Goal: Information Seeking & Learning: Learn about a topic

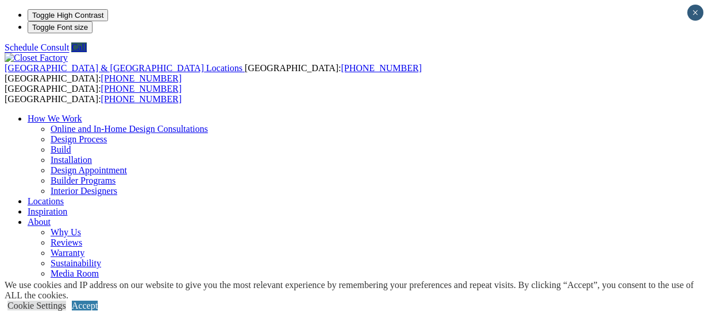
click at [64, 196] on link "Locations" at bounding box center [46, 201] width 36 height 10
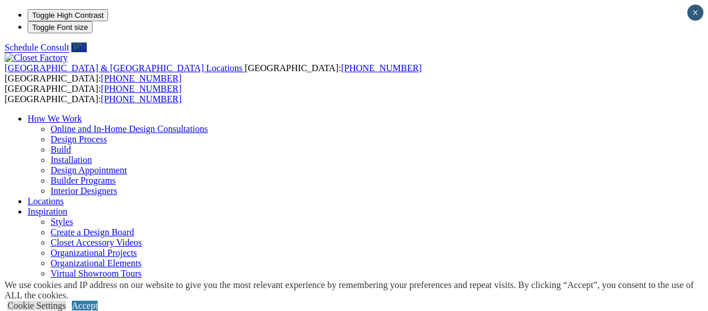
type input "*****"
click at [98, 301] on link "Accept" at bounding box center [85, 306] width 26 height 10
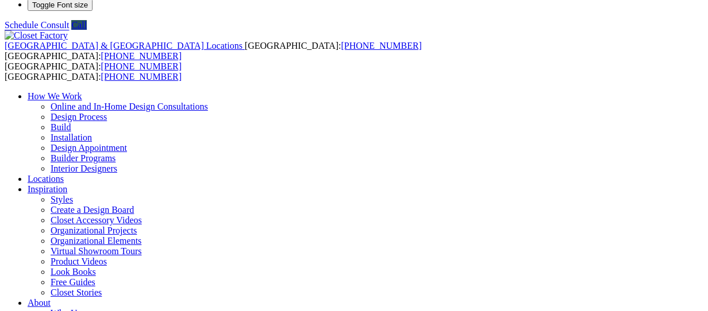
scroll to position [100, 0]
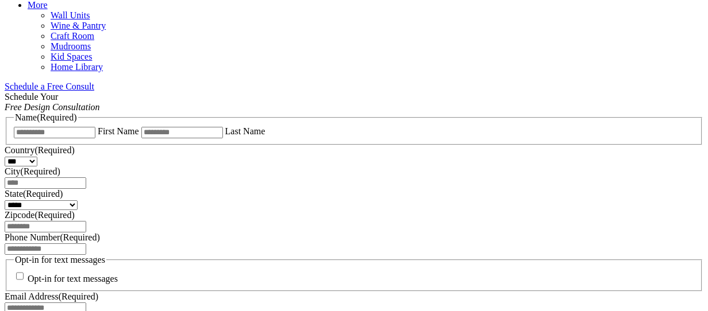
scroll to position [515, 0]
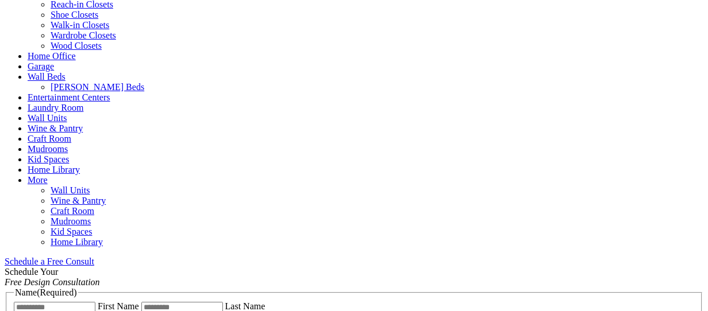
click at [65, 72] on link "Wall Beds" at bounding box center [47, 77] width 38 height 10
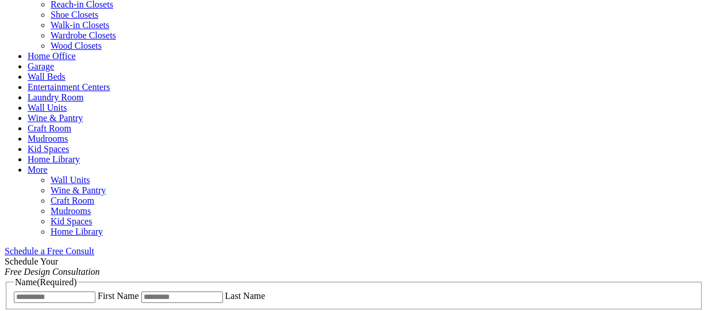
click at [65, 72] on link "Wall Beds" at bounding box center [47, 77] width 38 height 10
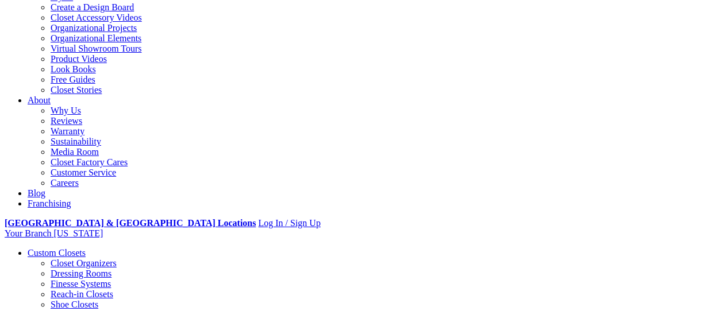
scroll to position [226, 0]
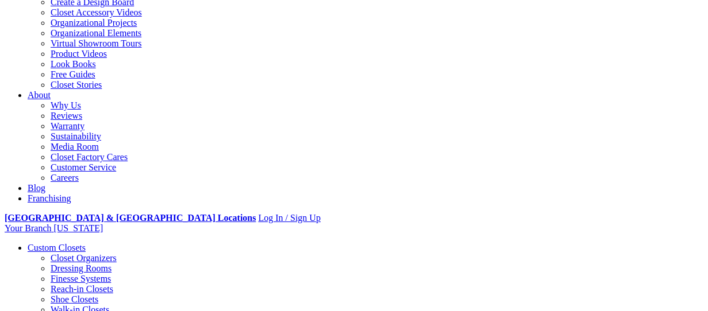
scroll to position [0, 0]
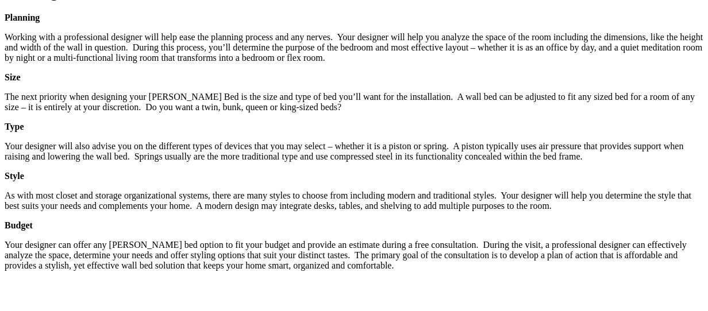
scroll to position [1881, 0]
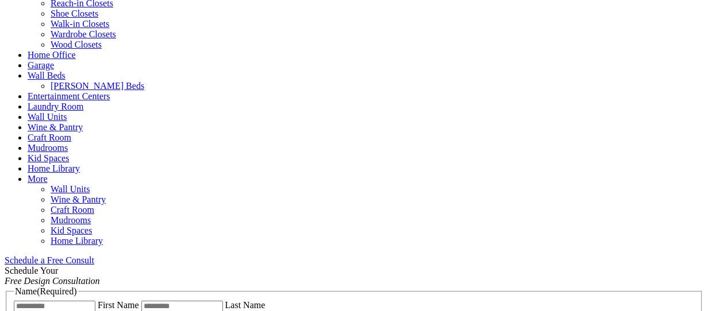
scroll to position [485, 0]
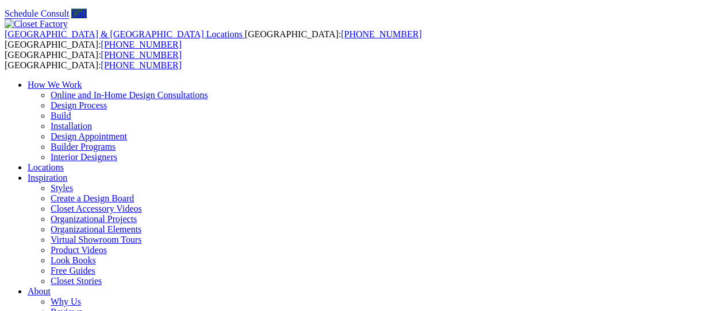
scroll to position [39, 0]
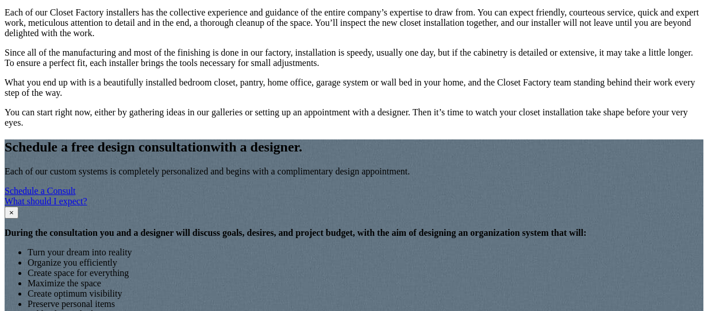
scroll to position [1014, 0]
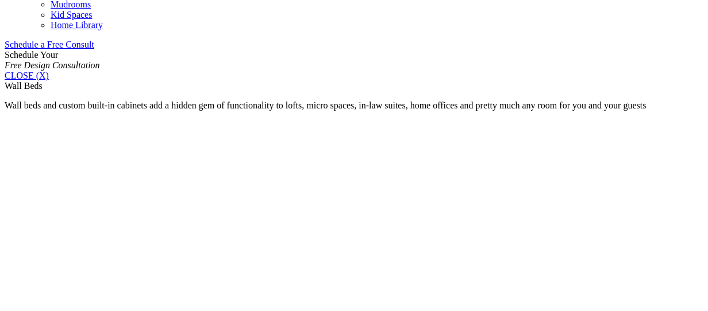
scroll to position [732, 0]
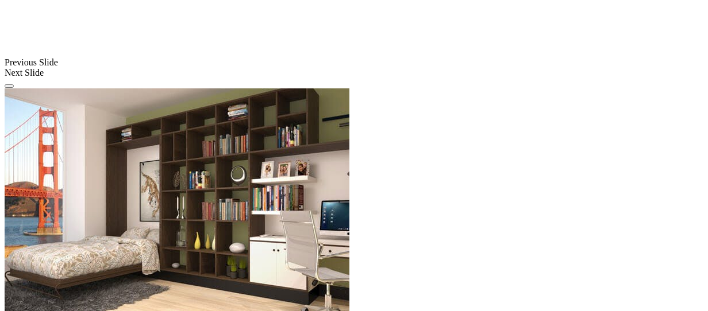
scroll to position [1106, 0]
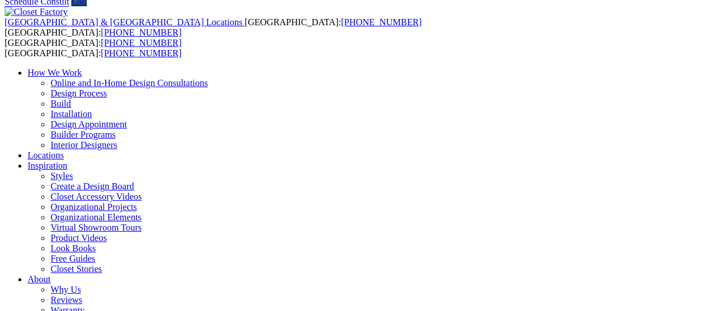
scroll to position [0, 0]
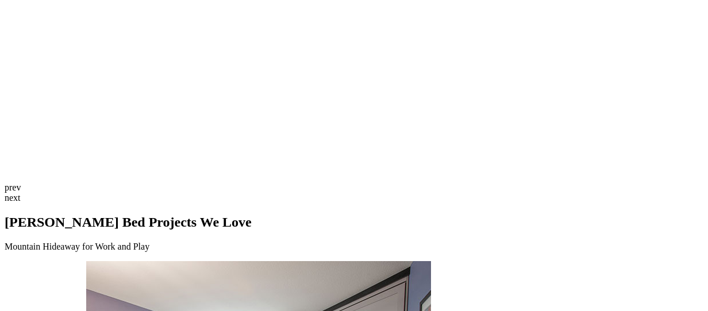
scroll to position [2759, 0]
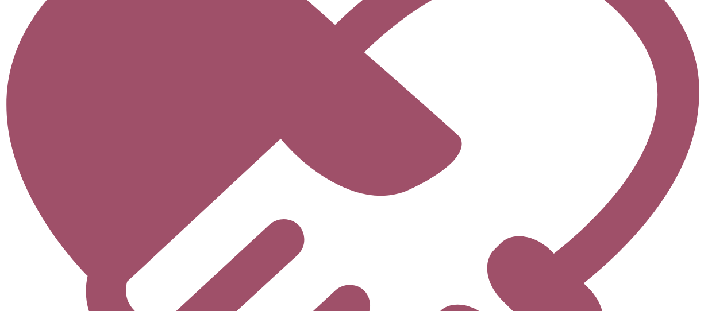
scroll to position [4283, 0]
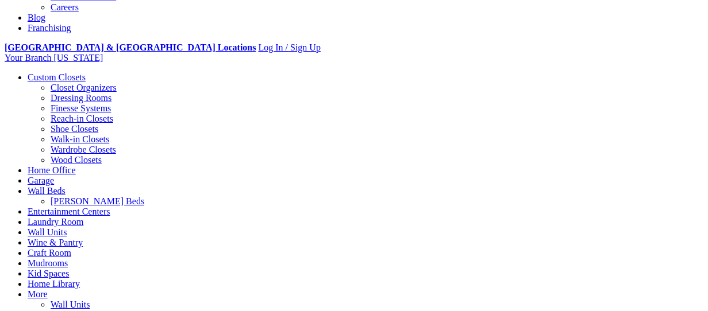
scroll to position [363, 0]
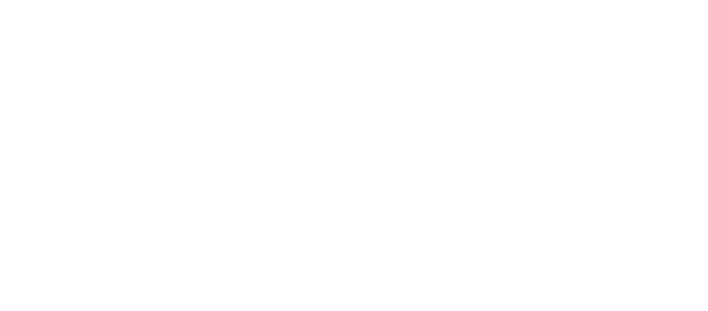
scroll to position [2906, 0]
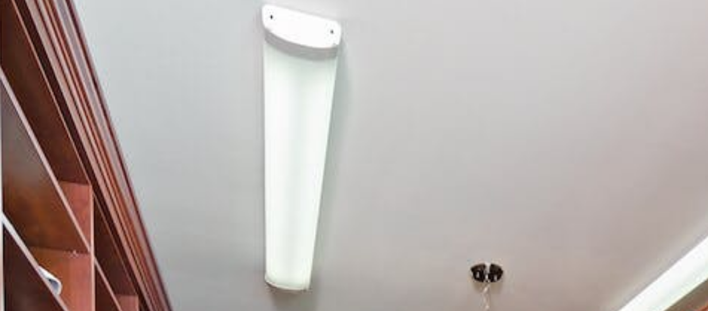
scroll to position [2301, 0]
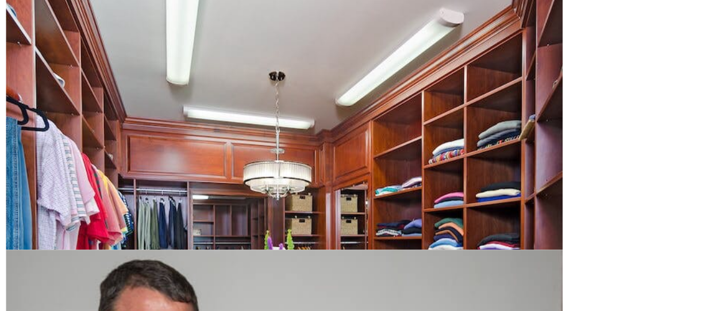
drag, startPoint x: 167, startPoint y: 103, endPoint x: 266, endPoint y: 360, distance: 275.8
click at [266, 311] on html "**********" at bounding box center [354, 48] width 708 height 4698
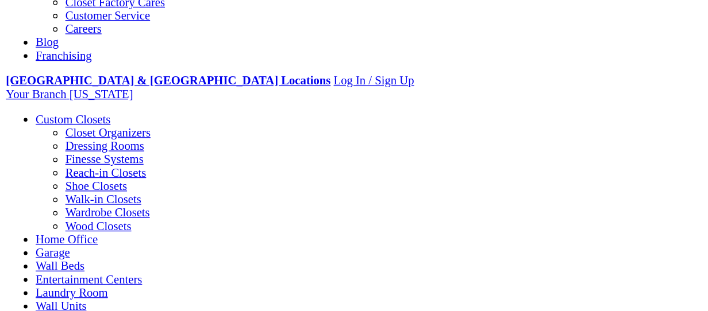
scroll to position [0, 0]
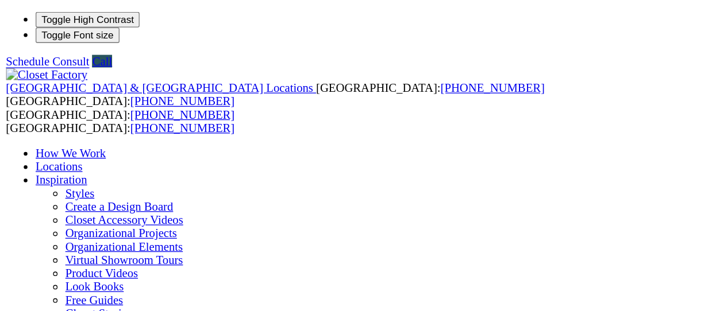
click at [142, 196] on link "Virtual Showroom Tours" at bounding box center [96, 201] width 91 height 10
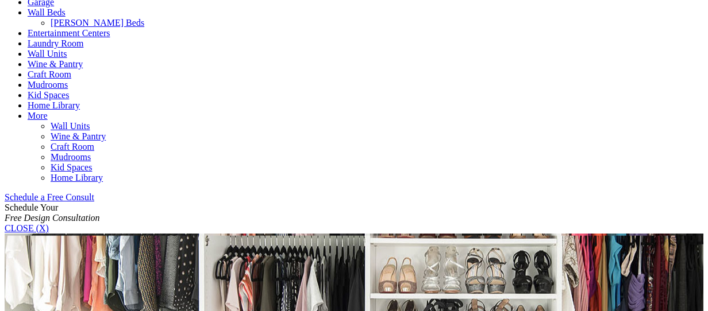
scroll to position [580, 0]
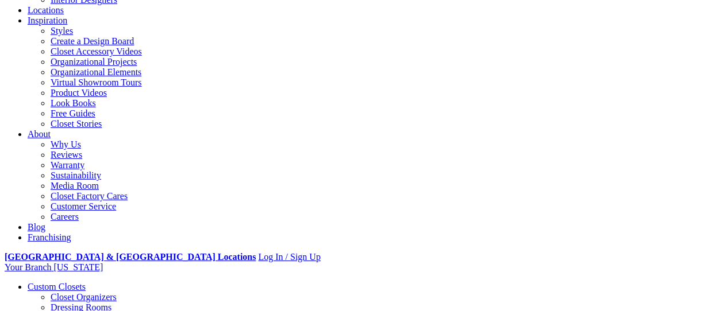
scroll to position [183, 0]
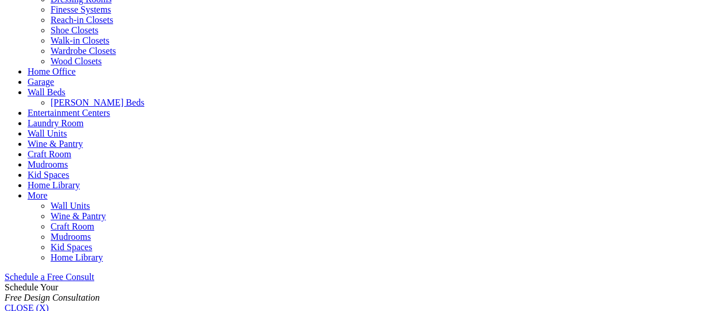
scroll to position [501, 0]
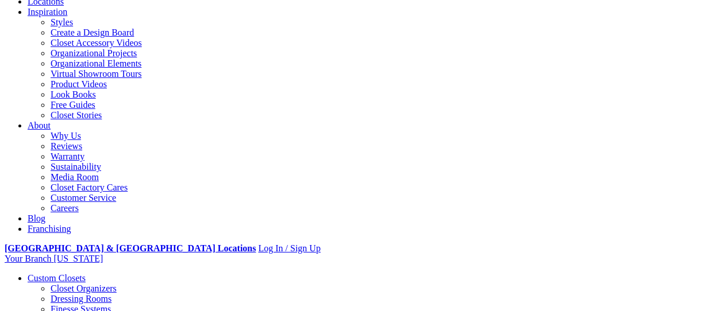
scroll to position [206, 0]
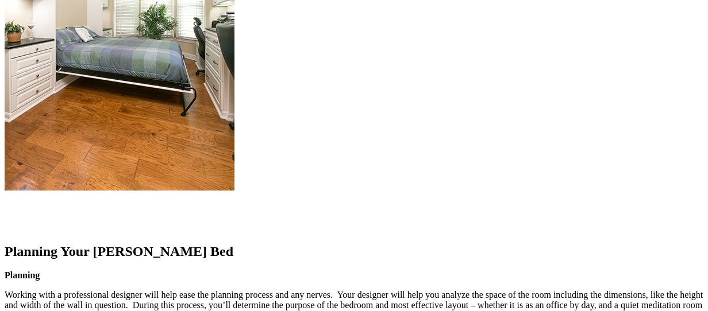
scroll to position [1375, 0]
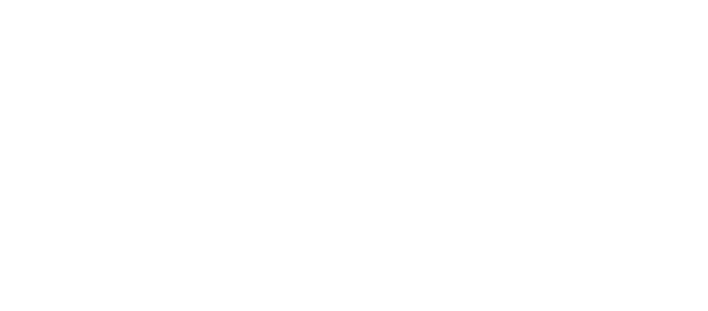
scroll to position [2355, 0]
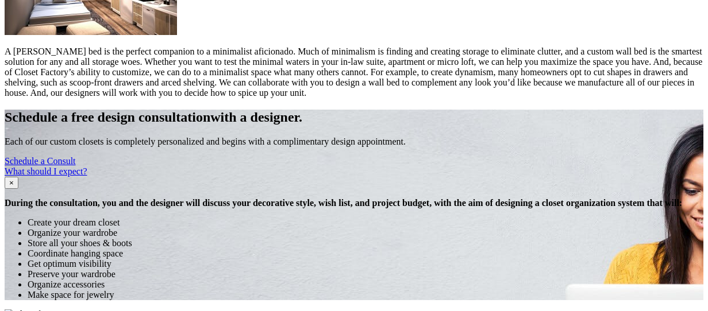
scroll to position [1213, 0]
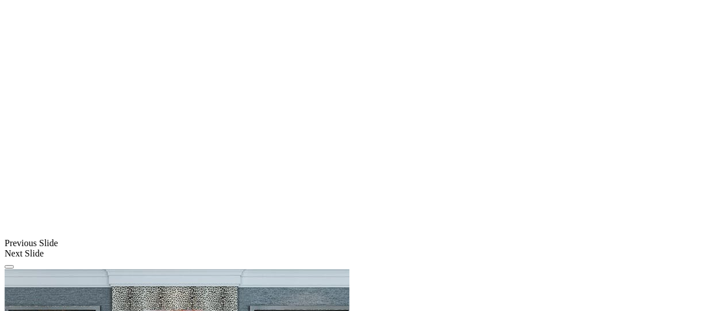
scroll to position [843, 0]
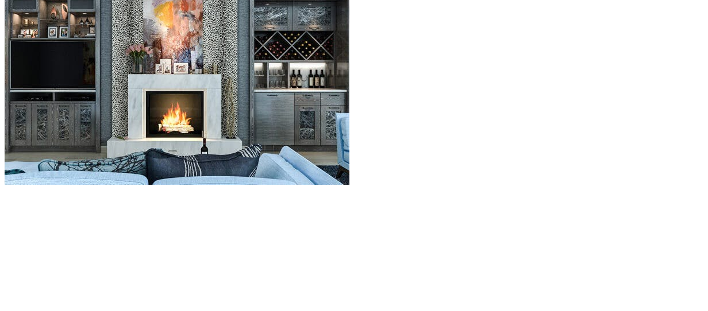
scroll to position [1162, 0]
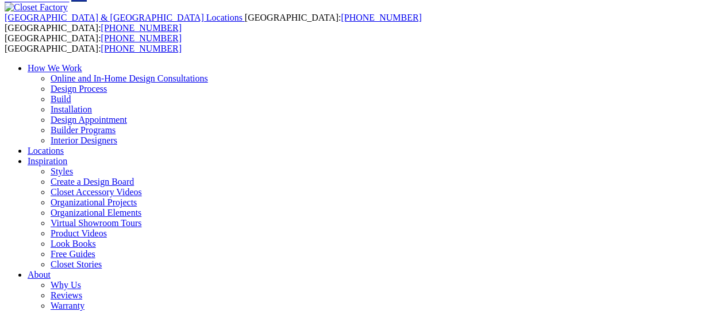
scroll to position [47, 0]
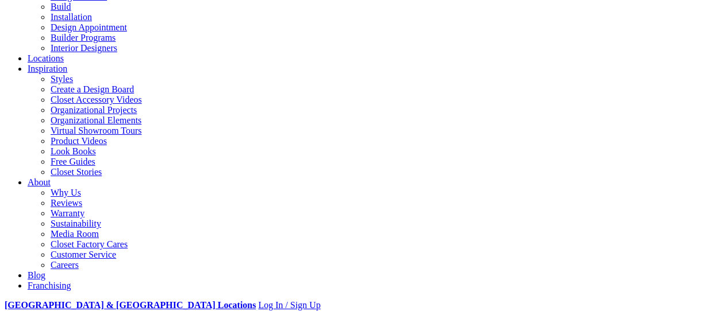
scroll to position [140, 0]
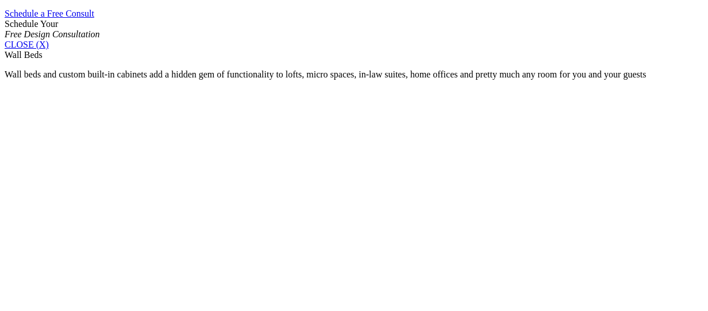
scroll to position [770, 0]
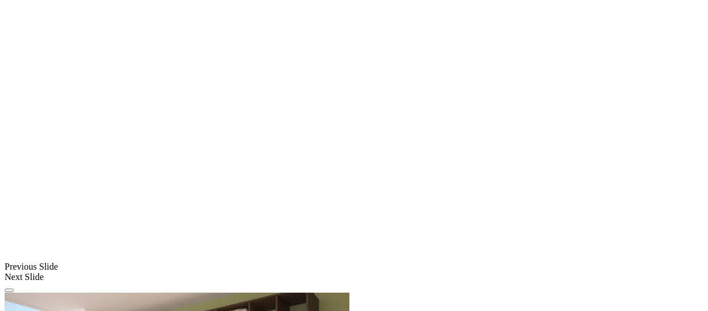
scroll to position [903, 0]
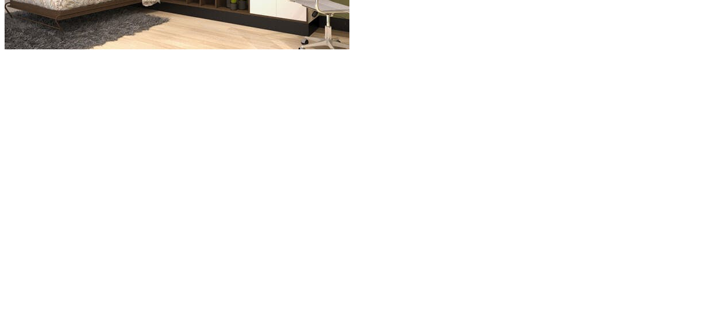
scroll to position [1375, 0]
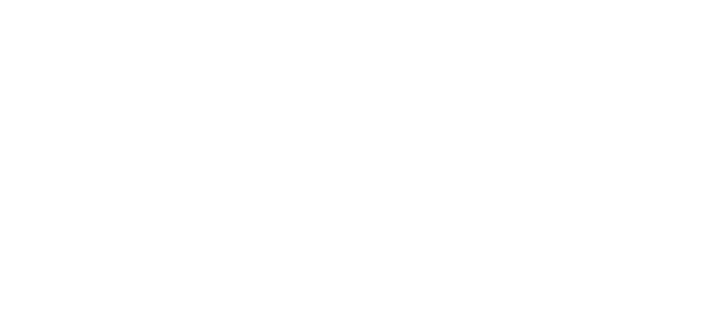
scroll to position [1500, 0]
